Goal: Transaction & Acquisition: Purchase product/service

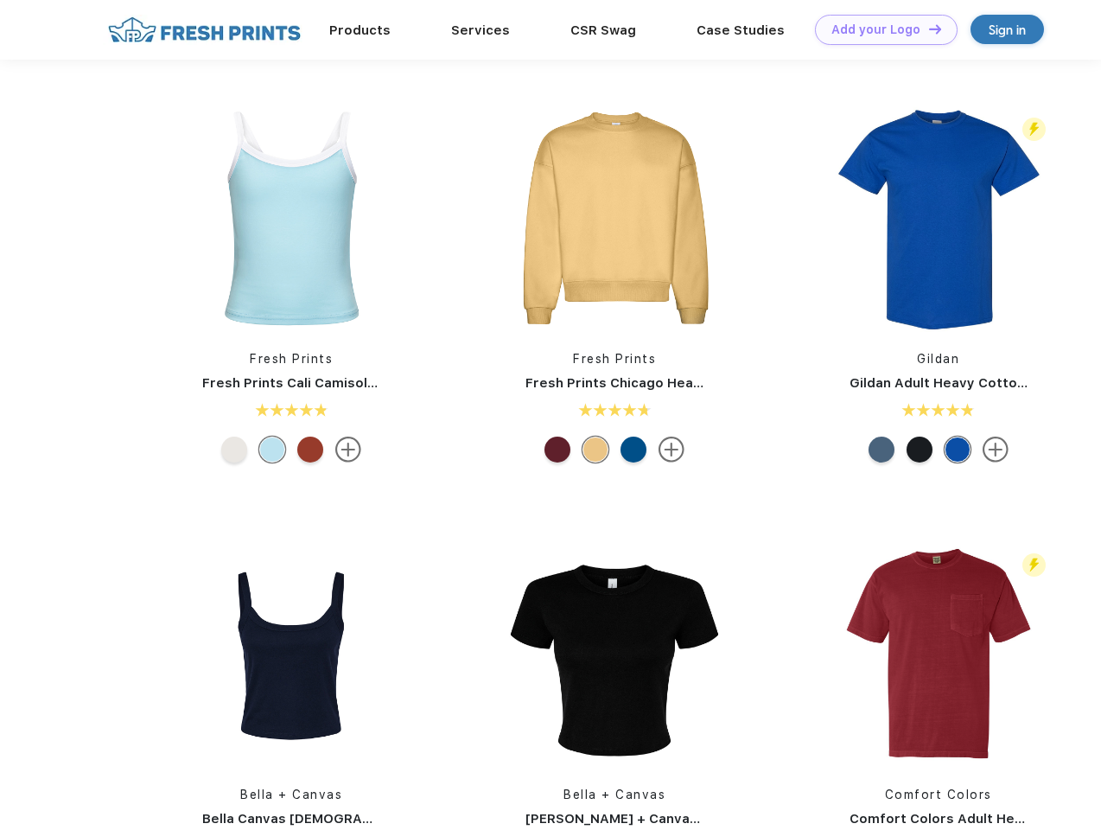
click at [880, 29] on link "Add your Logo Design Tool" at bounding box center [886, 30] width 143 height 30
click at [0, 0] on div "Design Tool" at bounding box center [0, 0] width 0 height 0
click at [927, 29] on link "Add your Logo Design Tool" at bounding box center [886, 30] width 143 height 30
click at [291, 218] on img at bounding box center [291, 218] width 230 height 230
click at [234, 449] on div at bounding box center [234, 449] width 26 height 26
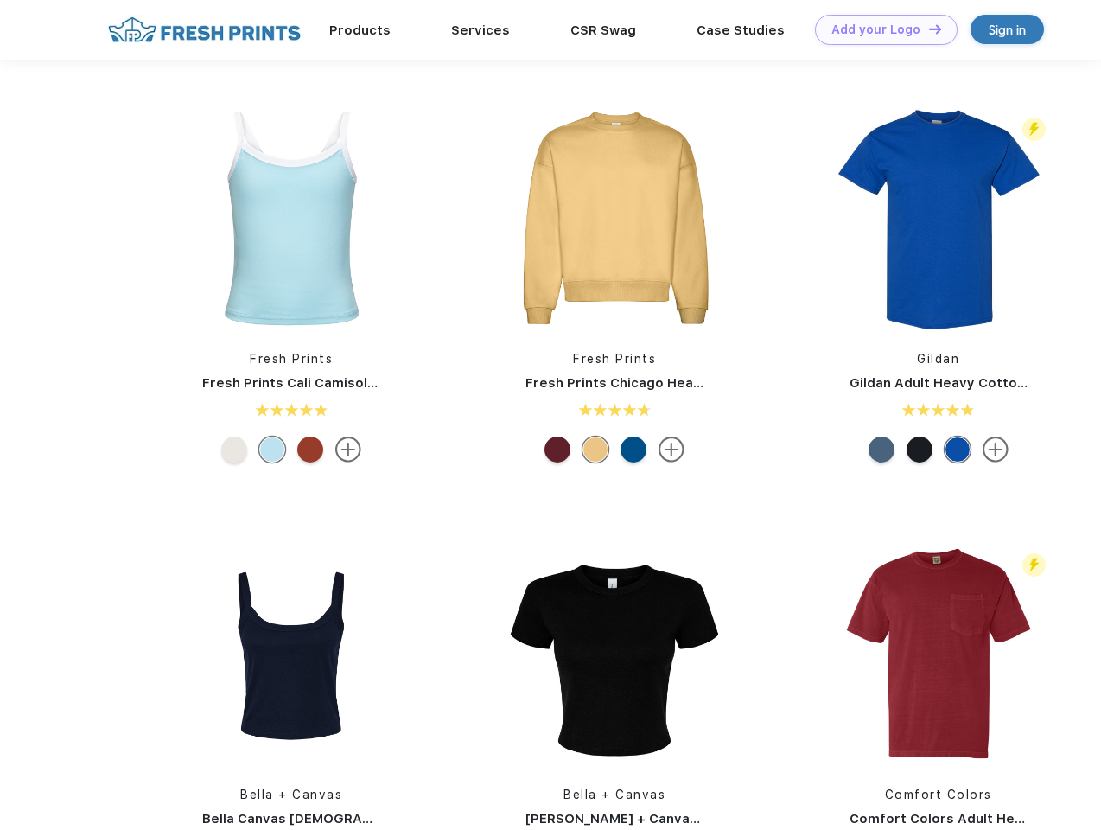
click at [272, 449] on div at bounding box center [272, 449] width 26 height 26
click at [310, 449] on div at bounding box center [310, 449] width 26 height 26
click at [614, 218] on img at bounding box center [615, 218] width 230 height 230
click at [557, 449] on div at bounding box center [557, 449] width 26 height 26
click at [595, 449] on div at bounding box center [595, 449] width 26 height 26
